Goal: Check status: Check status

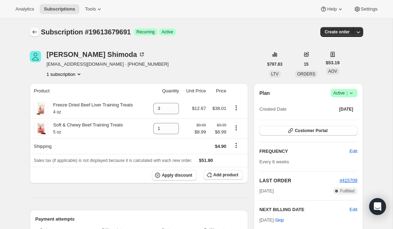
click at [32, 31] on icon "Subscriptions" at bounding box center [34, 31] width 7 height 7
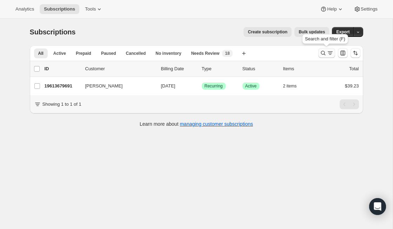
click at [327, 55] on icon "Search and filter results" at bounding box center [330, 52] width 7 height 7
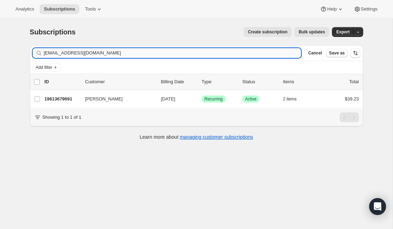
click at [100, 49] on input "[EMAIL_ADDRESS][DOMAIN_NAME]" at bounding box center [173, 53] width 258 height 10
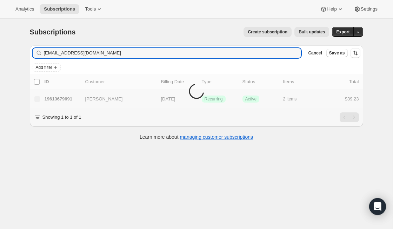
type input "[EMAIL_ADDRESS][DOMAIN_NAME]"
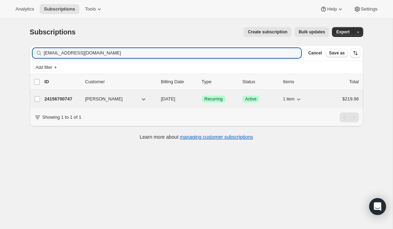
click at [69, 98] on p "24156700747" at bounding box center [62, 98] width 35 height 7
